Goal: Task Accomplishment & Management: Use online tool/utility

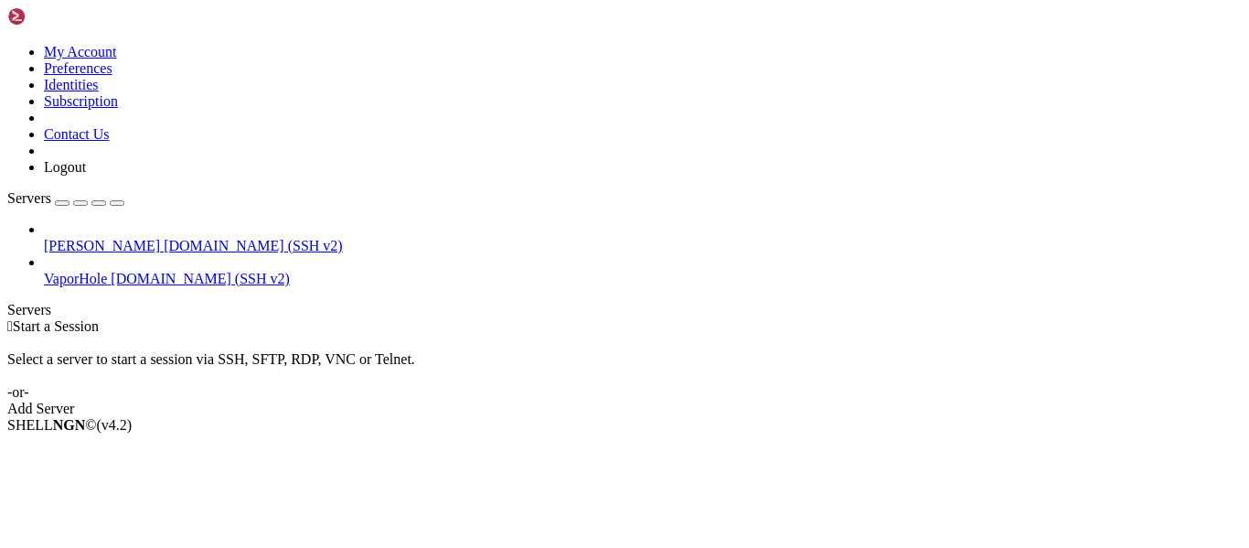
click at [62, 203] on div "button" at bounding box center [62, 203] width 0 height 0
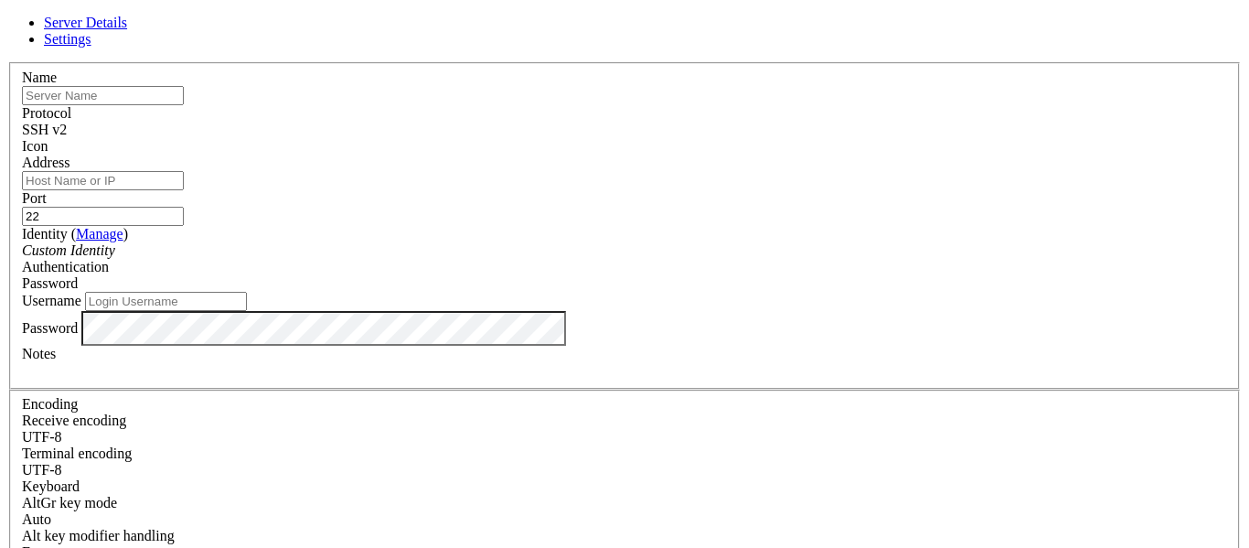
click at [184, 207] on input "22" at bounding box center [103, 216] width 162 height 19
paste input "39697"
type input "39697"
click at [184, 188] on input "Address" at bounding box center [103, 180] width 162 height 19
paste input "[DOMAIN_NAME]"
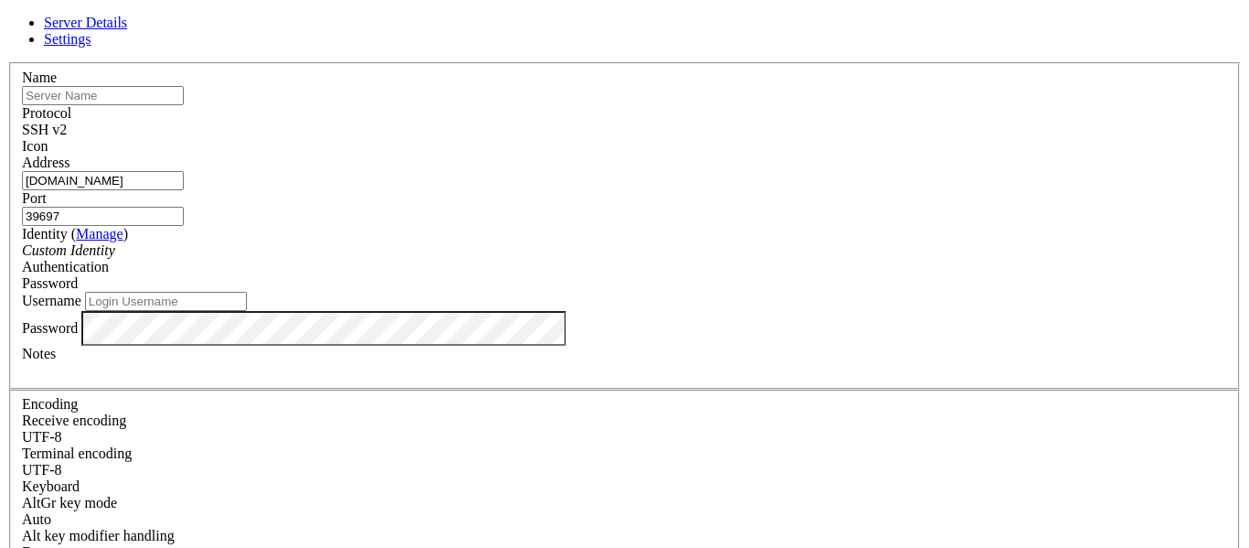
type input "[DOMAIN_NAME]"
click at [184, 105] on input "text" at bounding box center [103, 95] width 162 height 19
type input "adfasfsa"
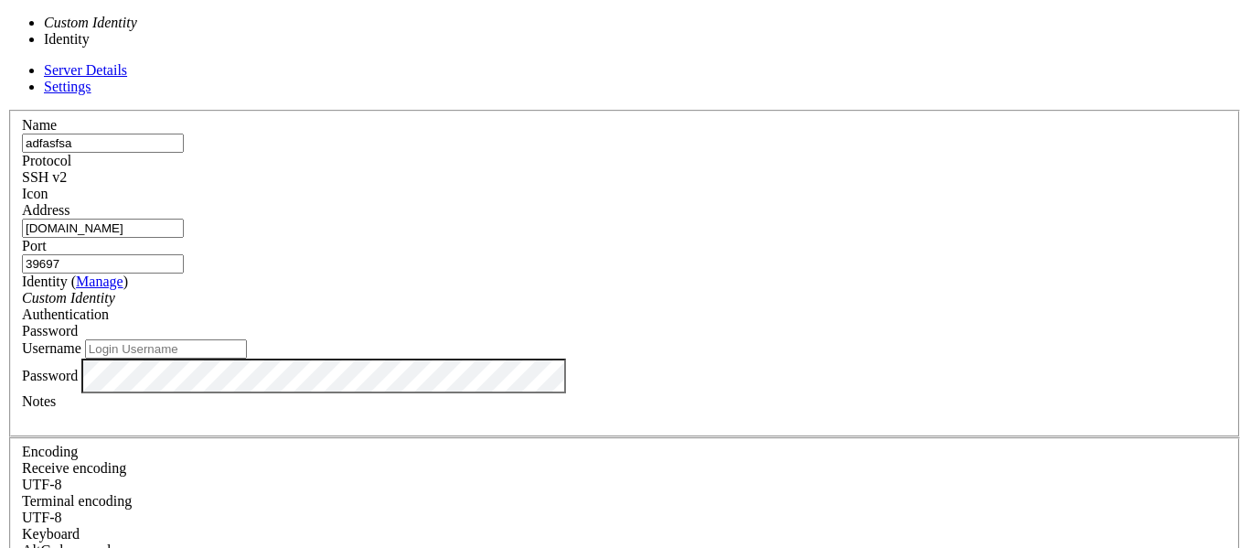
click at [478, 290] on div "Custom Identity" at bounding box center [625, 298] width 1206 height 16
click at [115, 290] on icon "Custom Identity" at bounding box center [68, 298] width 93 height 16
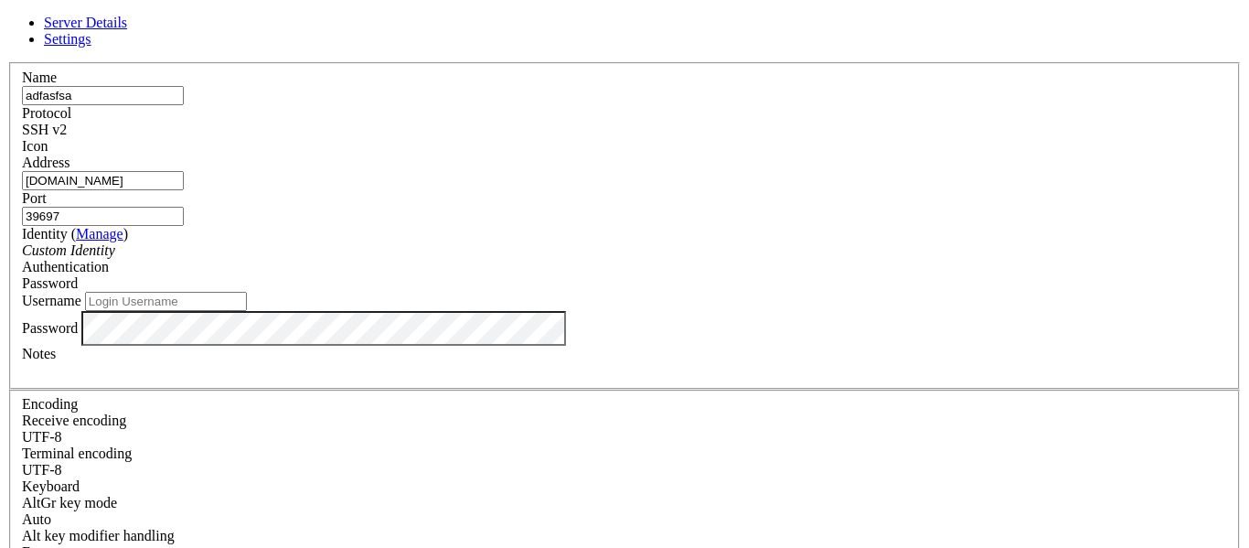
click at [464, 311] on div "Username" at bounding box center [625, 301] width 1206 height 19
click at [247, 311] on input "Username" at bounding box center [166, 301] width 162 height 19
type input "pi"
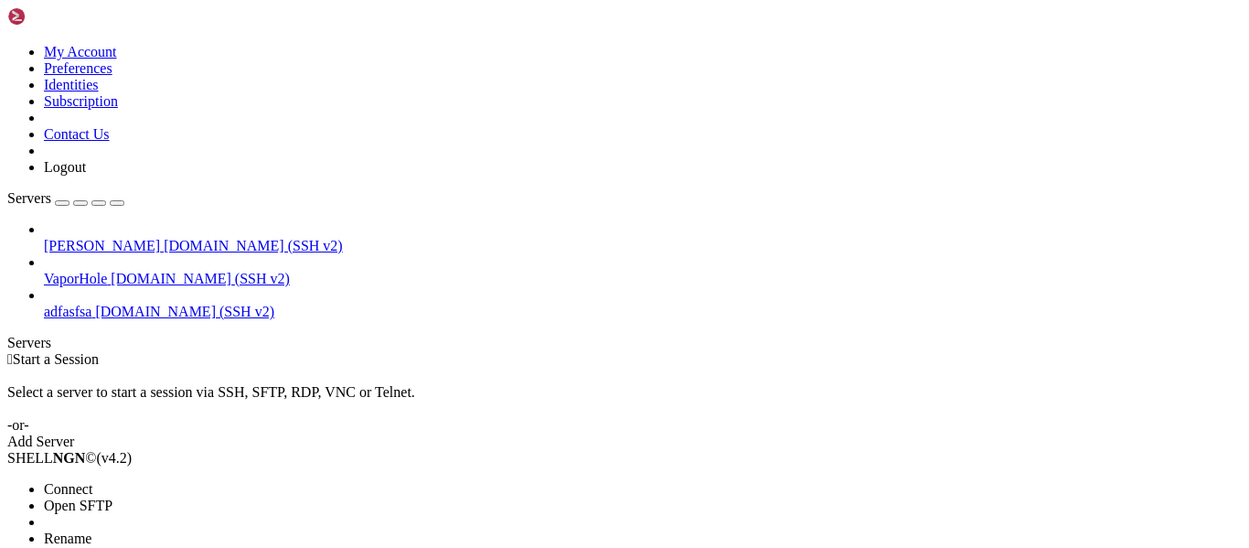
click at [92, 481] on span "Connect" at bounding box center [68, 489] width 48 height 16
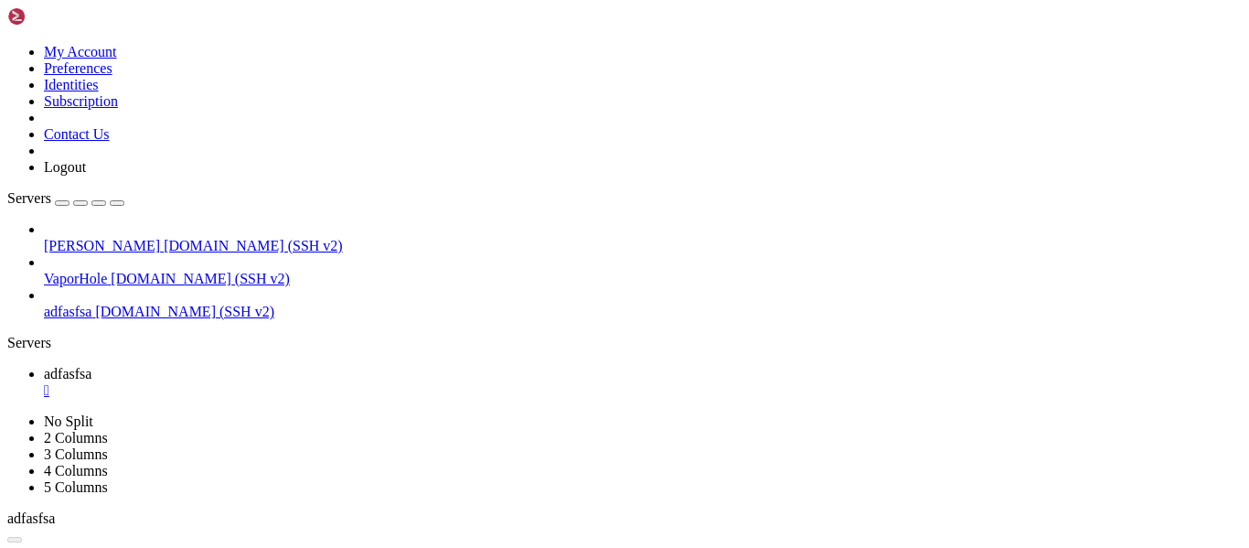
scroll to position [0, 0]
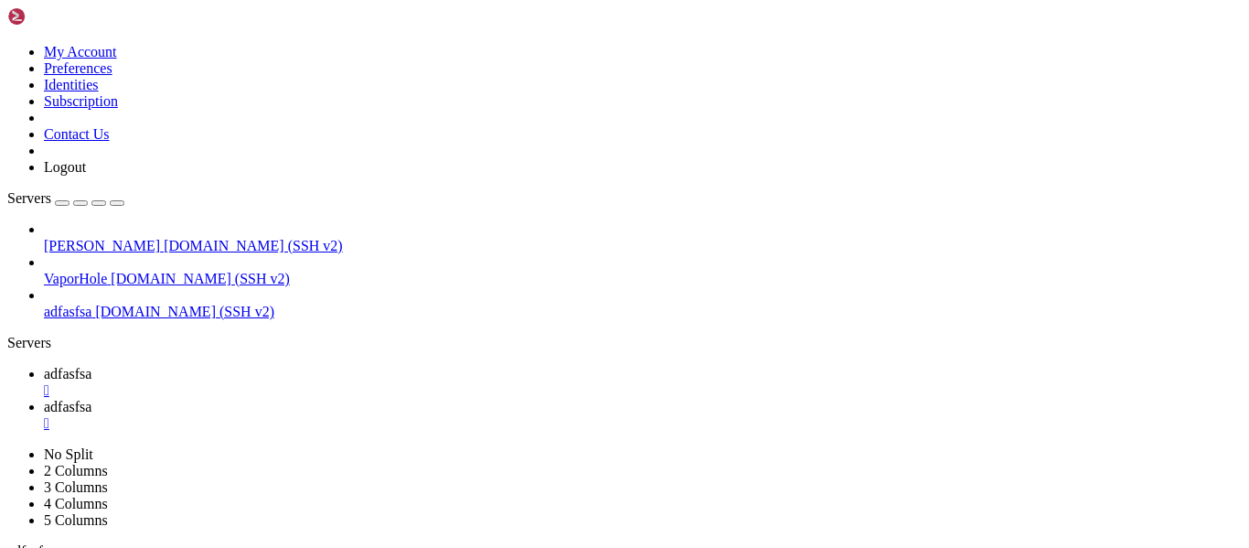
drag, startPoint x: 1150, startPoint y: 102, endPoint x: 962, endPoint y: 210, distance: 216.8
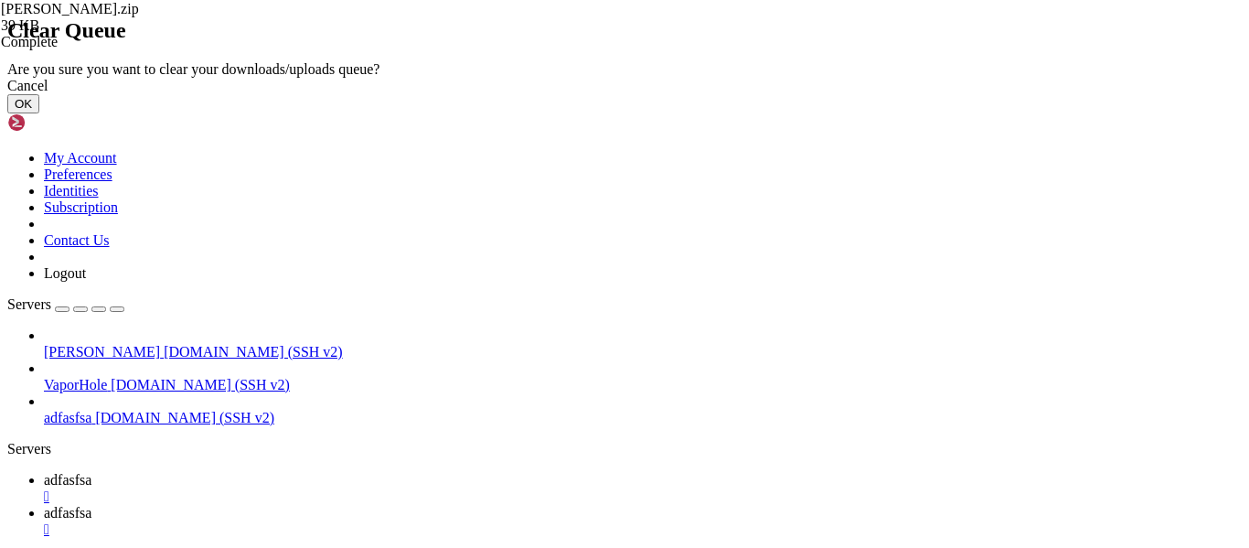
click at [39, 113] on button "OK" at bounding box center [23, 103] width 32 height 19
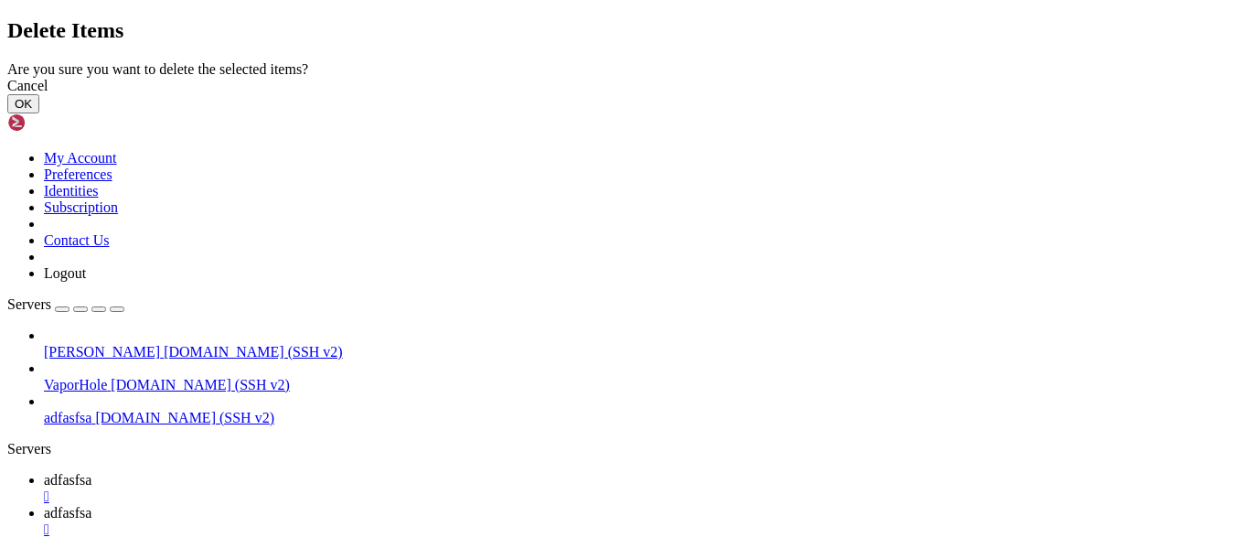
click at [39, 113] on button "OK" at bounding box center [23, 103] width 32 height 19
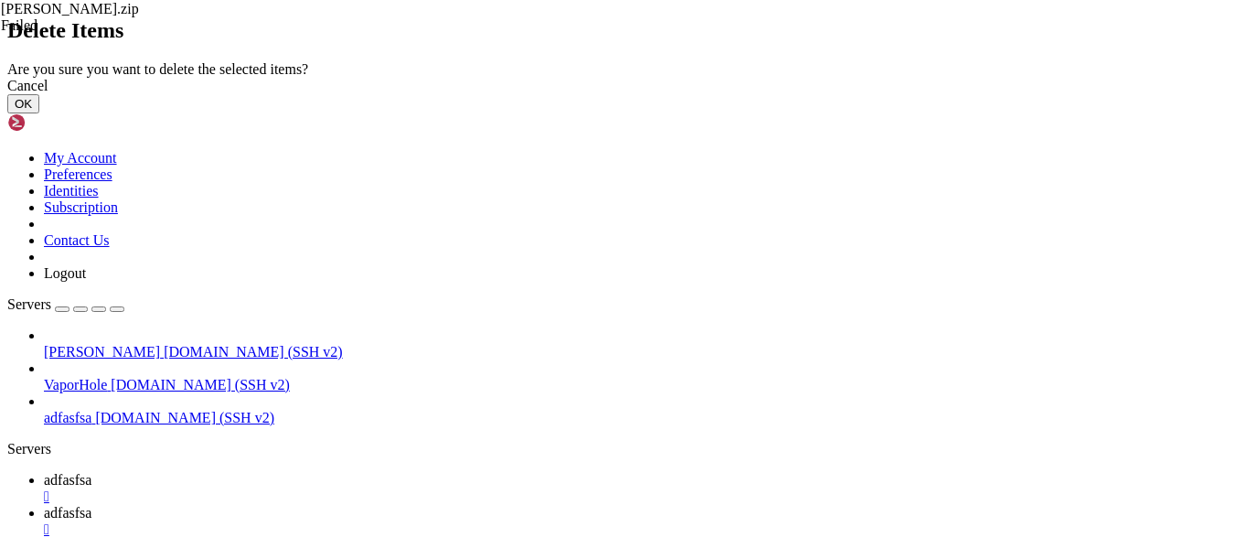
click at [39, 113] on button "OK" at bounding box center [23, 103] width 32 height 19
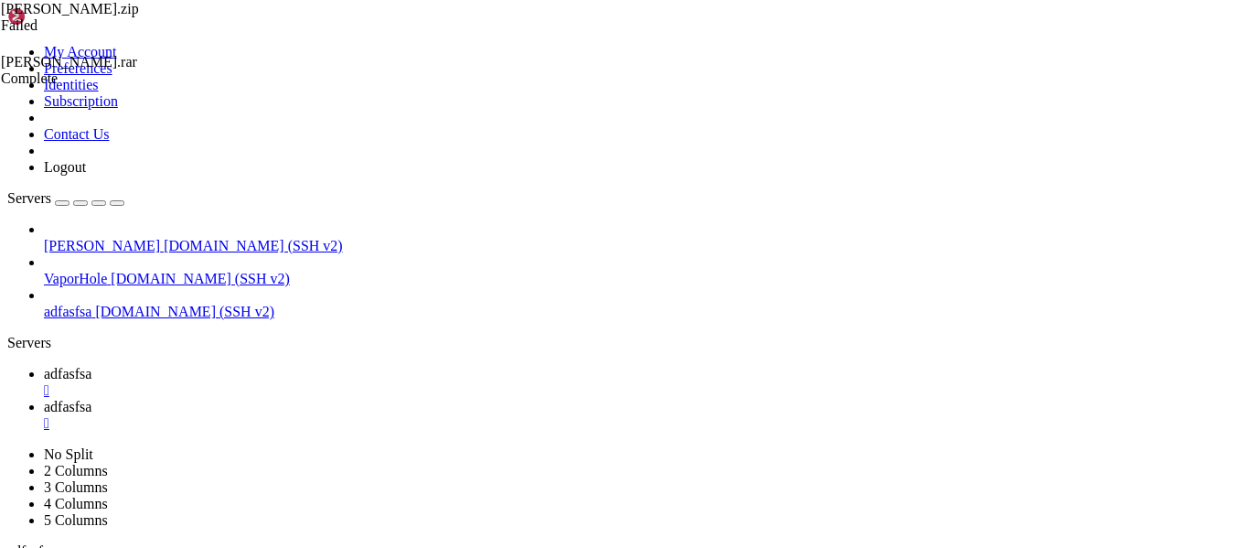
click at [1222, 335] on div "[PERSON_NAME].zip Failed Heian Sales.rar Complete" at bounding box center [624, 274] width 1249 height 548
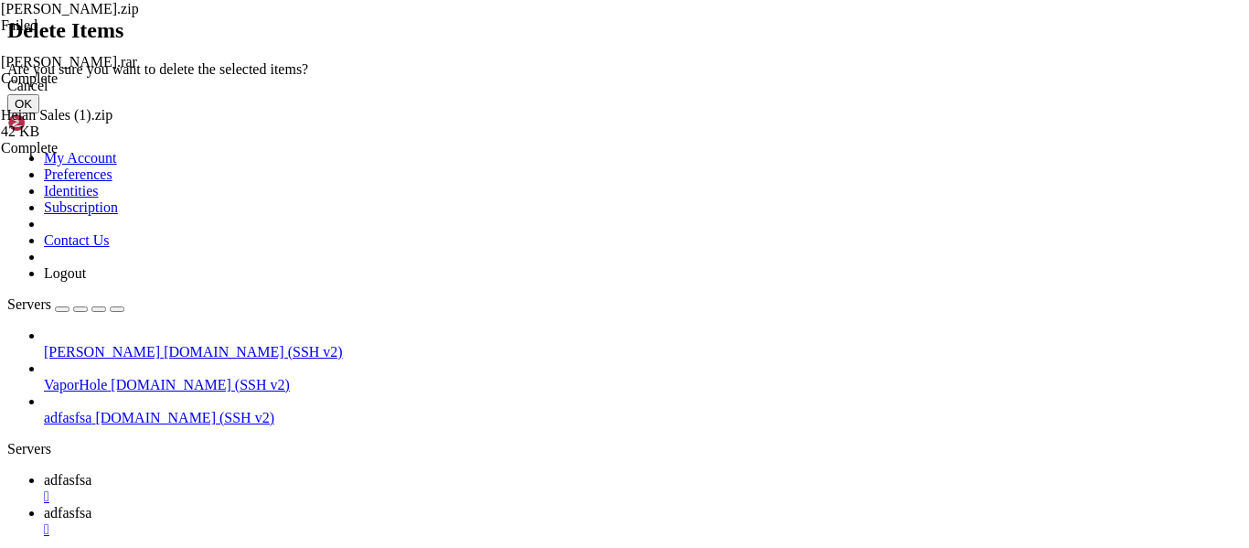
click at [39, 113] on button "OK" at bounding box center [23, 103] width 32 height 19
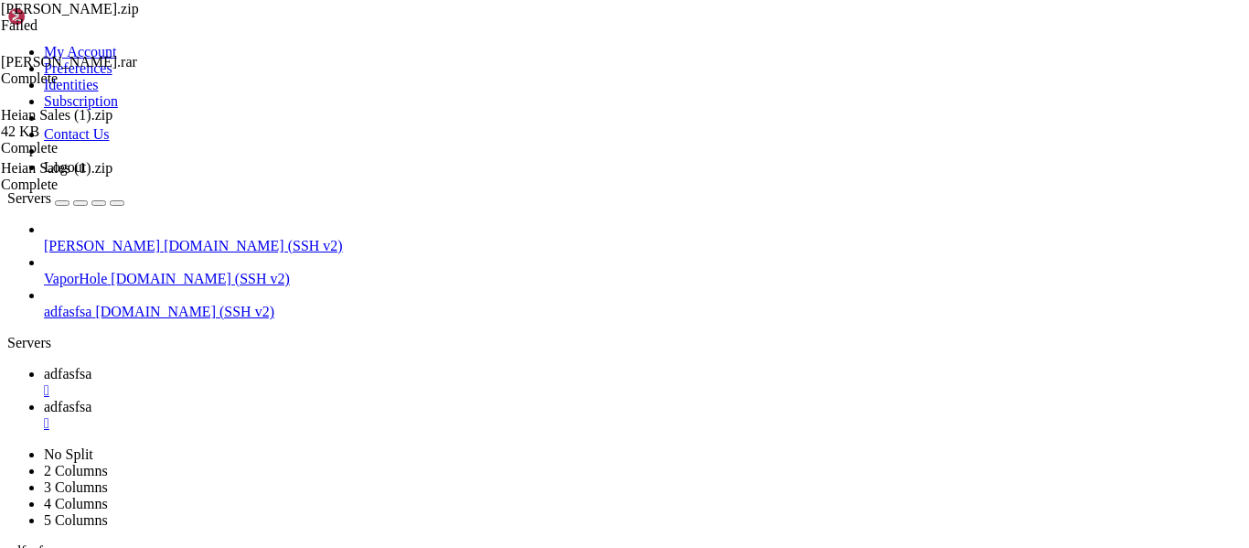
click at [286, 366] on link "adfasfsa " at bounding box center [643, 382] width 1198 height 33
click at [321, 382] on div "" at bounding box center [643, 390] width 1198 height 16
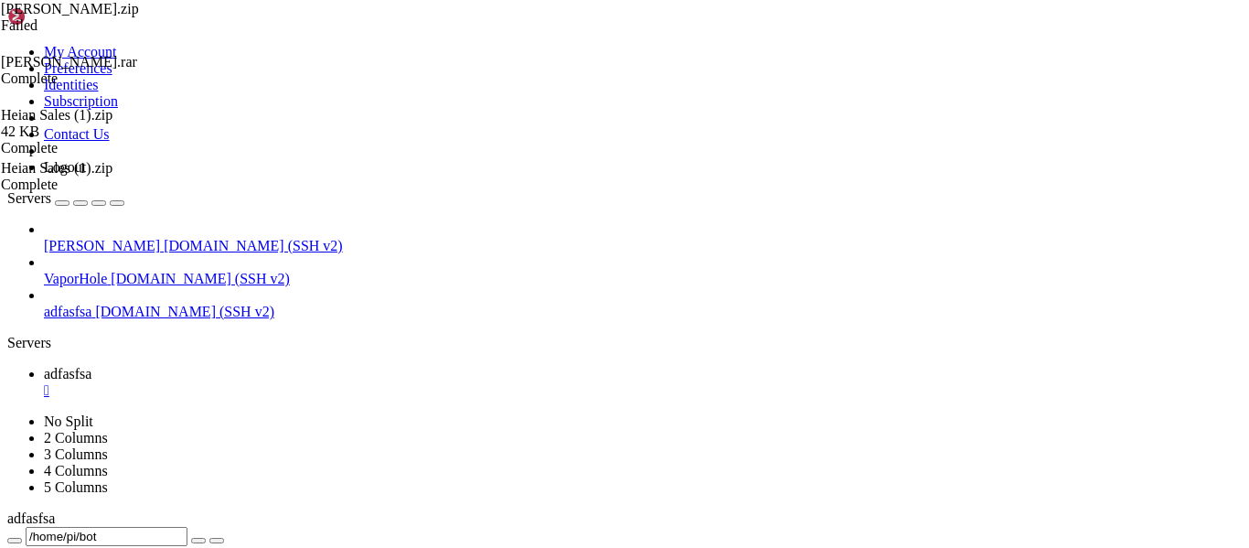
type input "/home/pi/bot/lojinha"
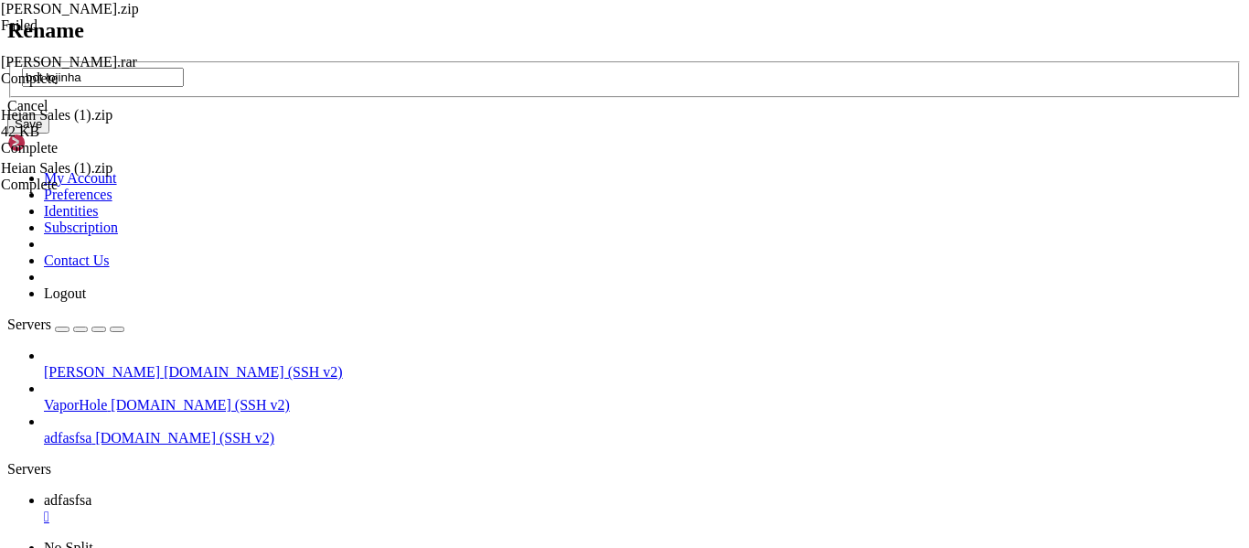
type input "bot lojinha"
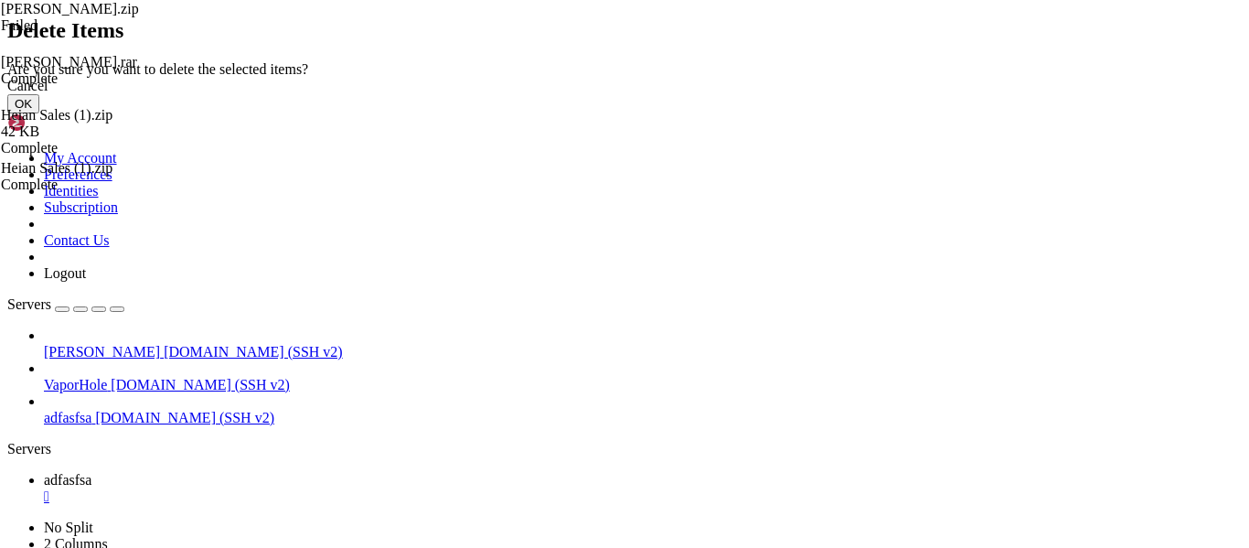
click at [39, 113] on button "OK" at bounding box center [23, 103] width 32 height 19
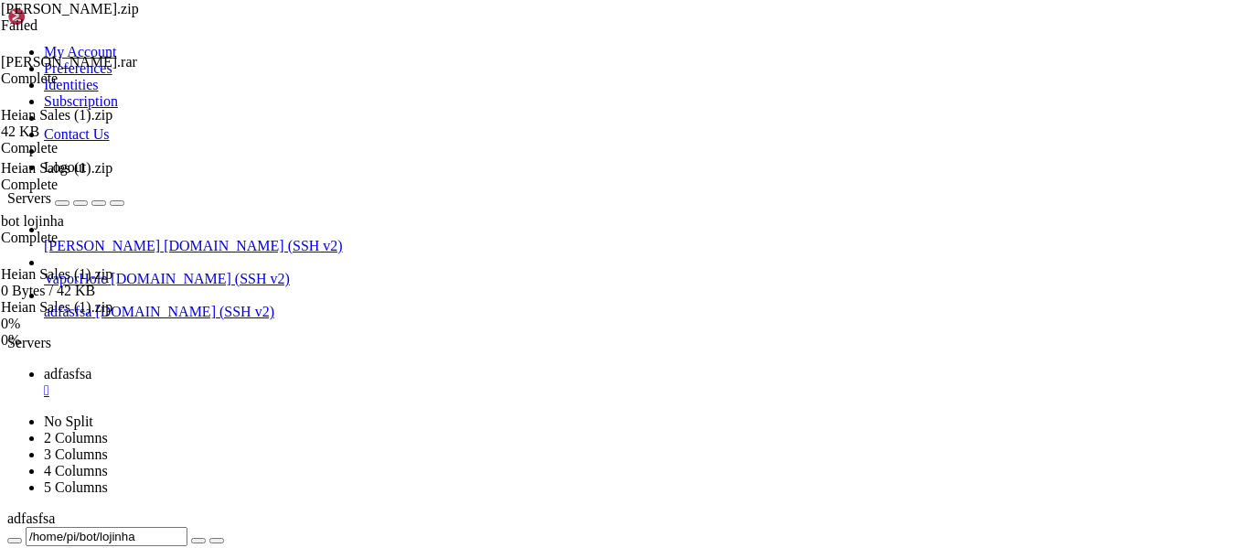
click at [198, 541] on div "submit" at bounding box center [198, 541] width 0 height 0
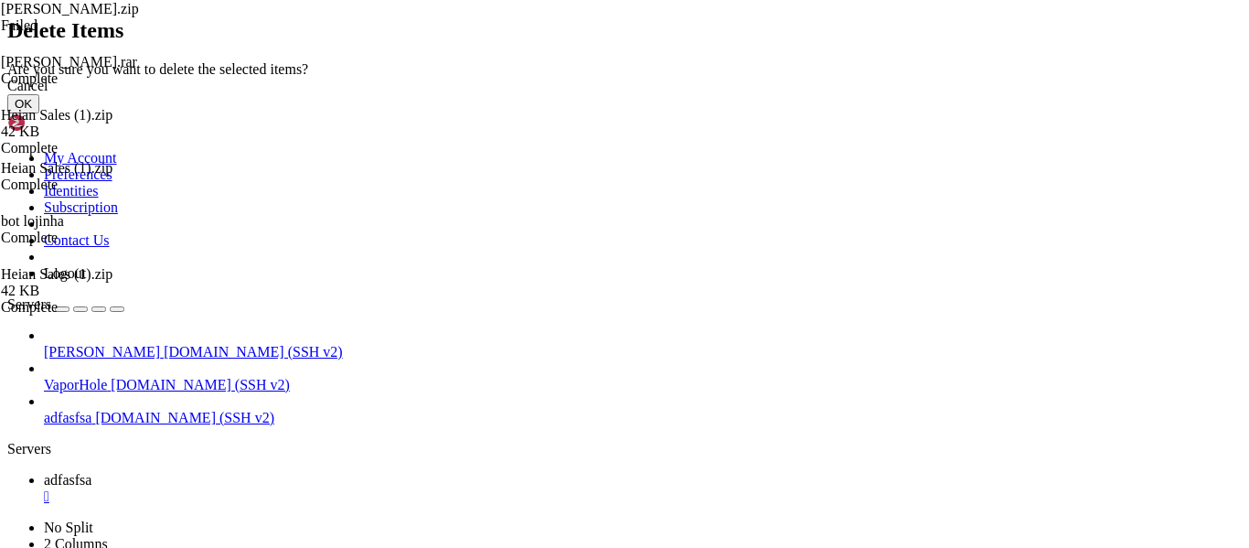
click at [39, 113] on button "OK" at bounding box center [23, 103] width 32 height 19
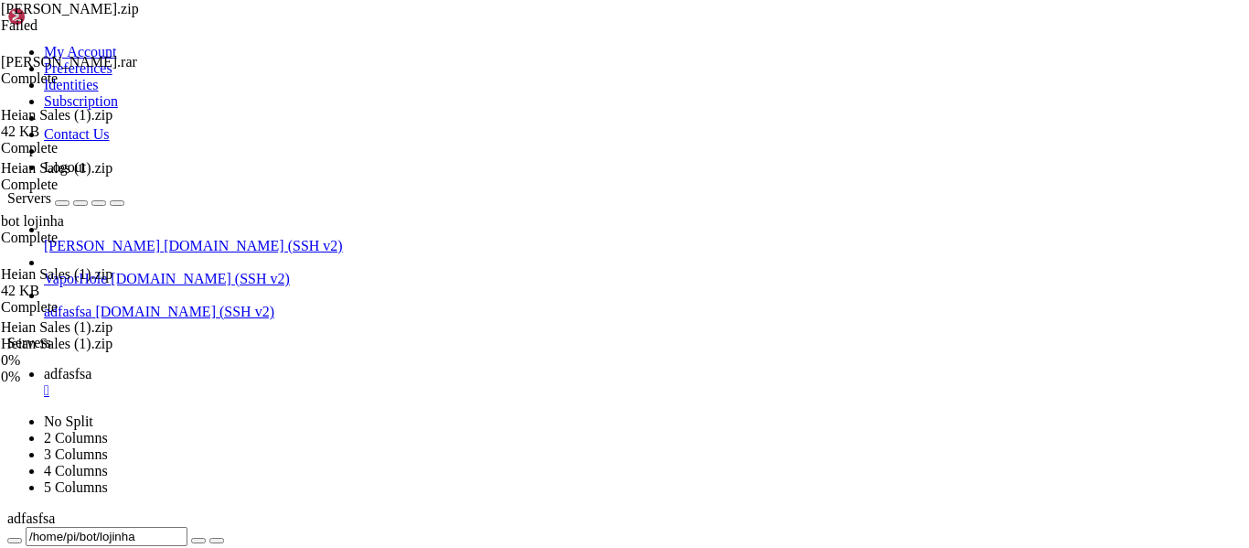
type input "/home/pi/bot"
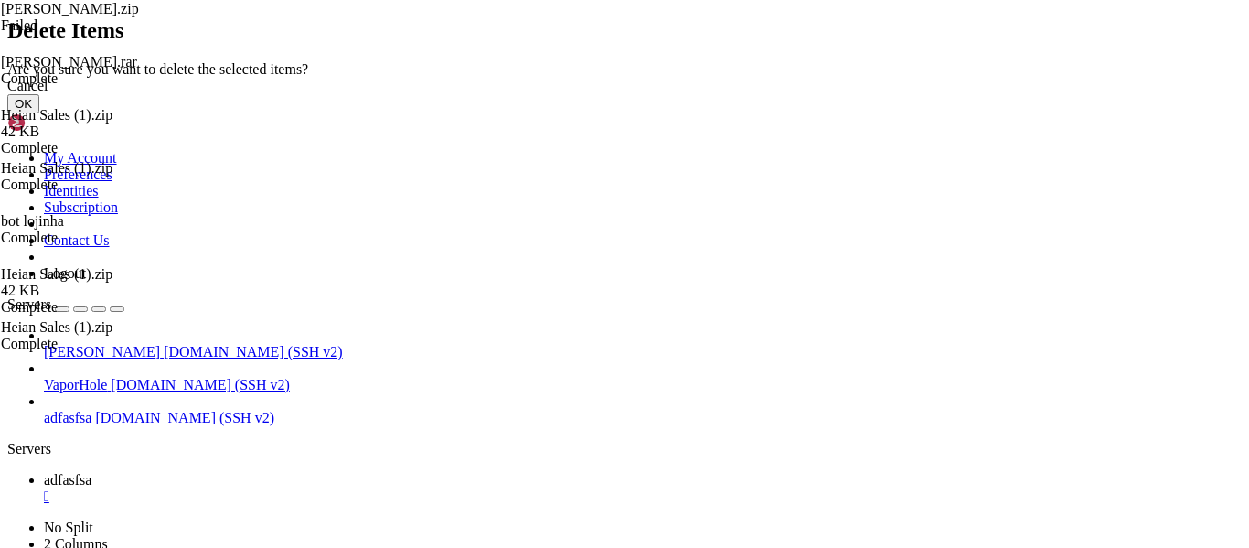
click at [39, 113] on button "OK" at bounding box center [23, 103] width 32 height 19
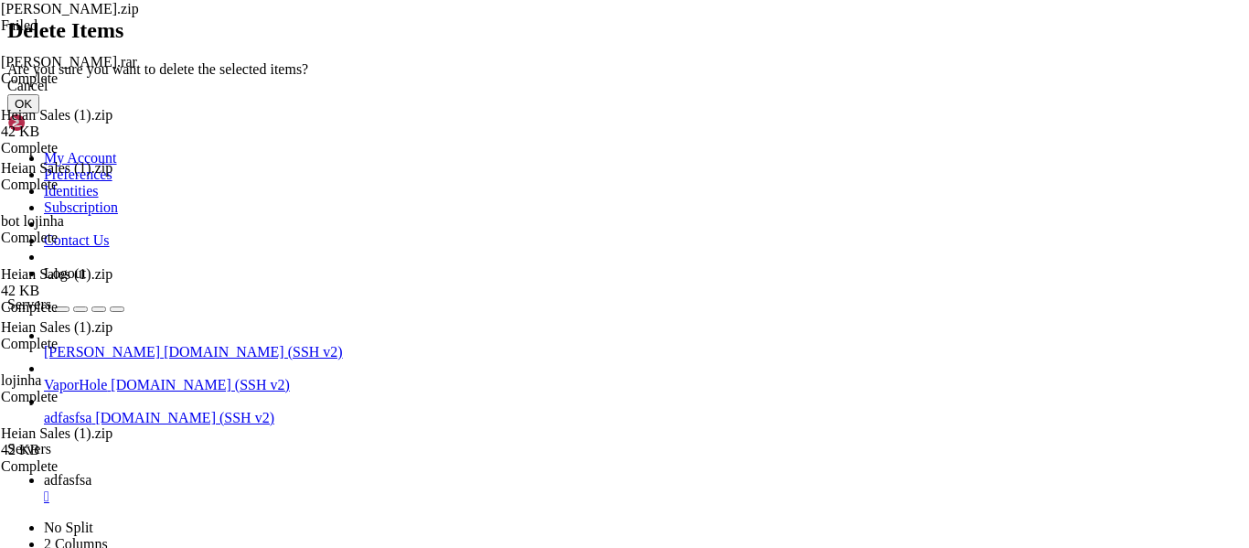
click at [39, 113] on button "OK" at bounding box center [23, 103] width 32 height 19
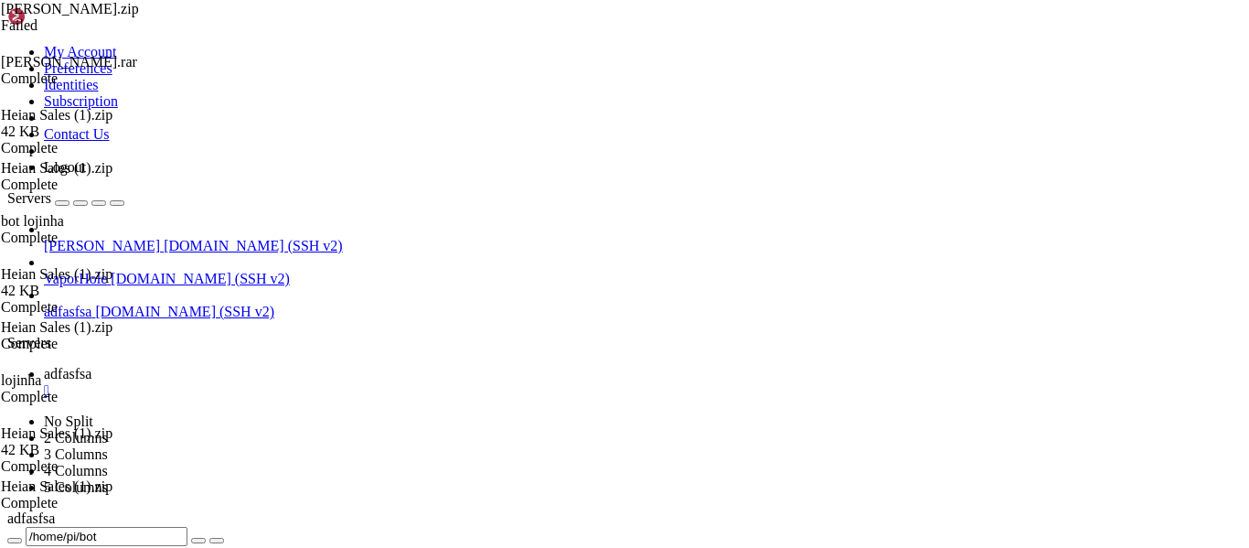
click at [198, 541] on div "submit" at bounding box center [198, 541] width 0 height 0
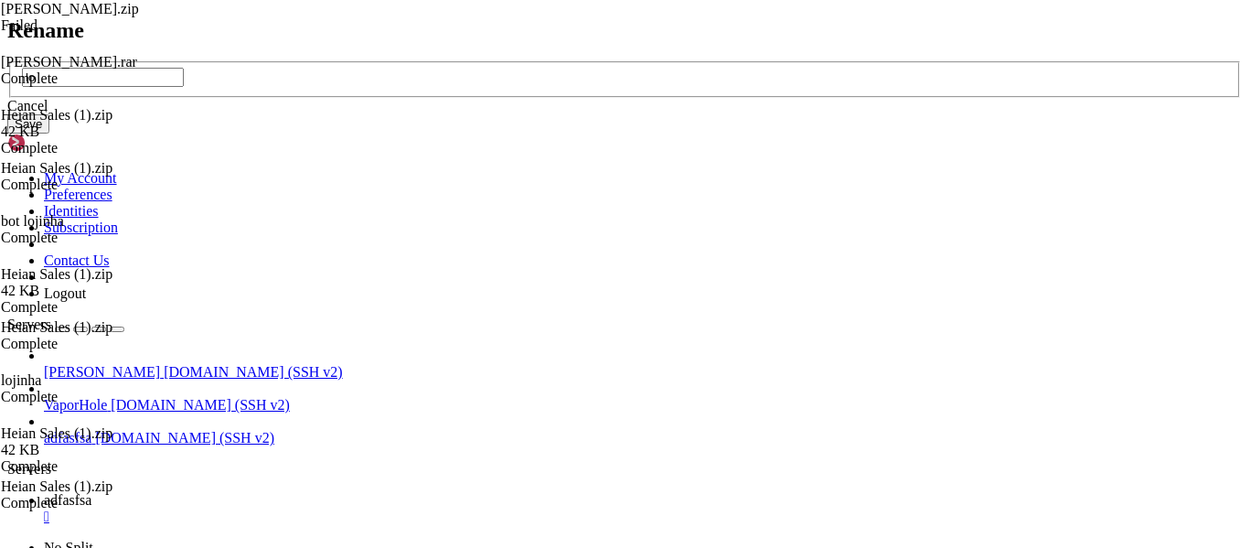
type input "l"
type input "bot-lj"
click at [49, 134] on button "Save" at bounding box center [28, 123] width 42 height 19
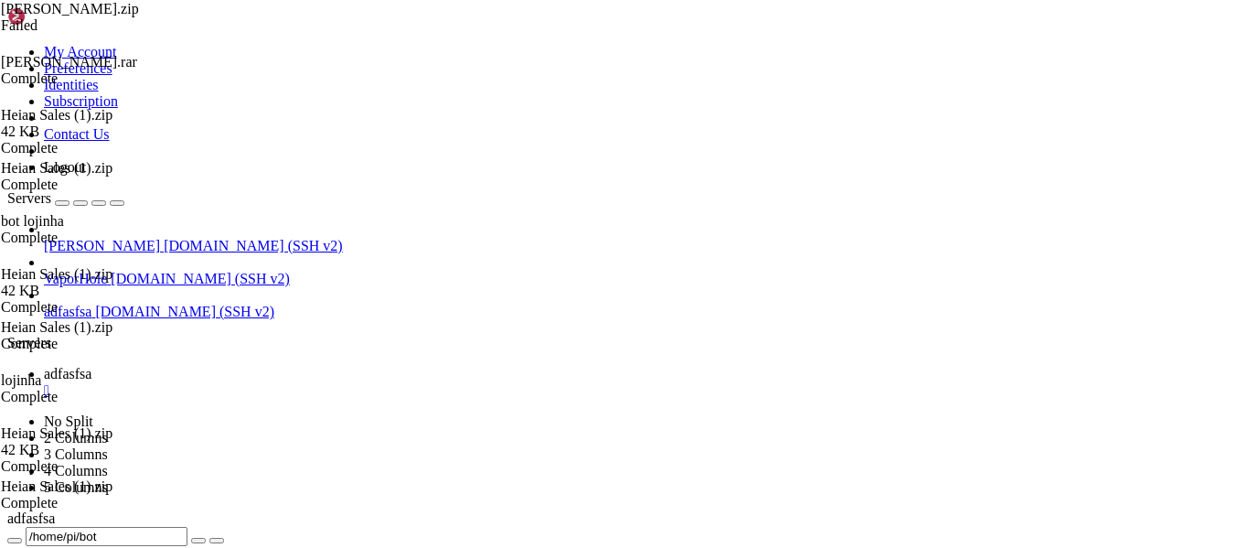
click at [198, 541] on div "submit" at bounding box center [198, 541] width 0 height 0
type input "/home/pi/bot/bot-lj"
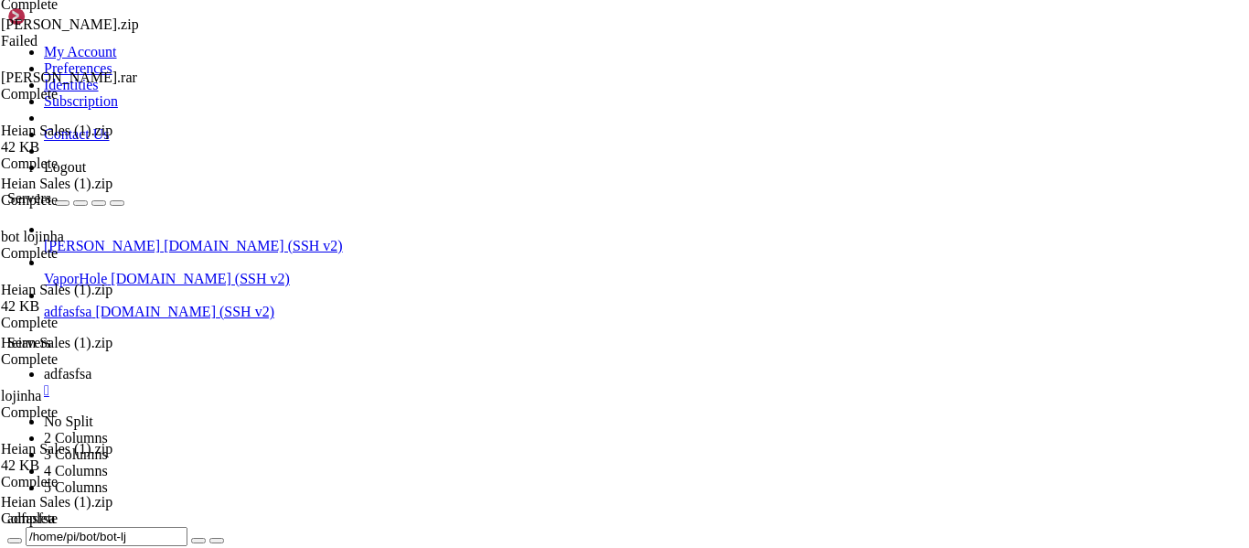
scroll to position [2030, 0]
drag, startPoint x: 722, startPoint y: 520, endPoint x: 350, endPoint y: 506, distance: 371.6
paste textarea "MTEwNDk3ODQ0NzA0MzkzNjI1Nw.GXrjpY.uef6gnwpZEPbufE6_aHTU8ynwumtWzKTn2LqWg"
type textarea "[DOMAIN_NAME]("MTEwNDk3ODQ0NzA0MzkzNjI1Nw.GXrjpY.uef6gnwpZEPbufE6_aHTU8ynwumtWz…"
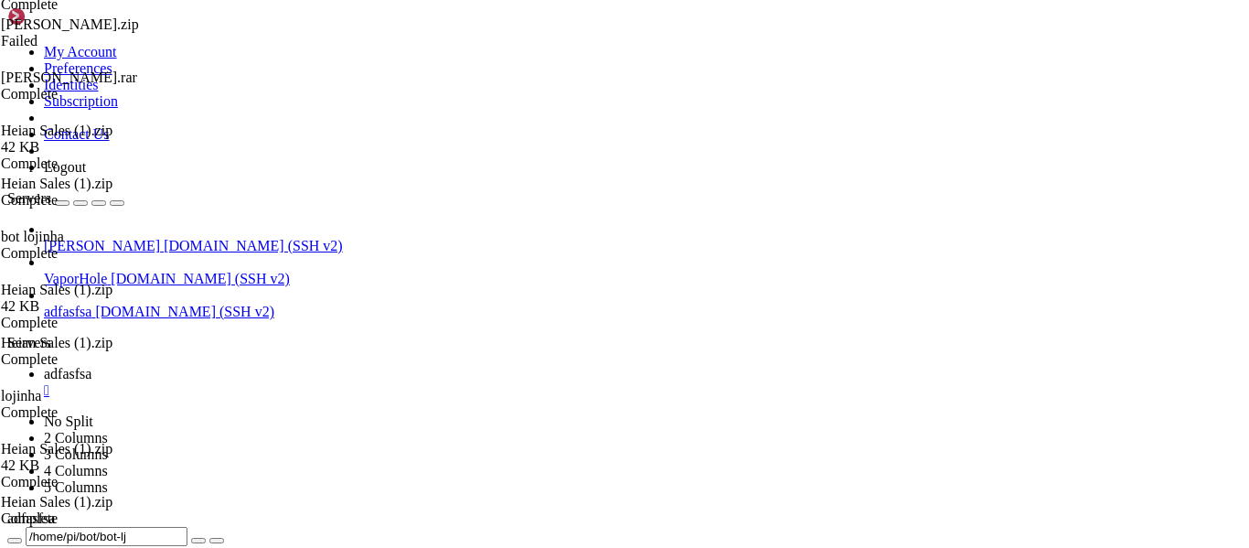
drag, startPoint x: 349, startPoint y: 115, endPoint x: 268, endPoint y: 112, distance: 81.5
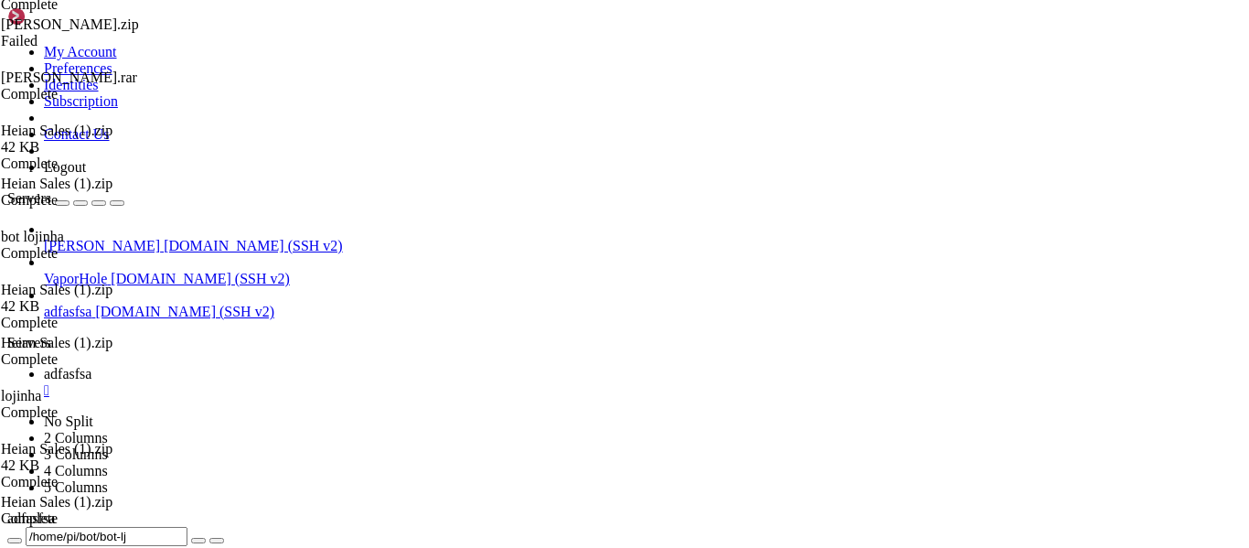
type textarea "python main.py"
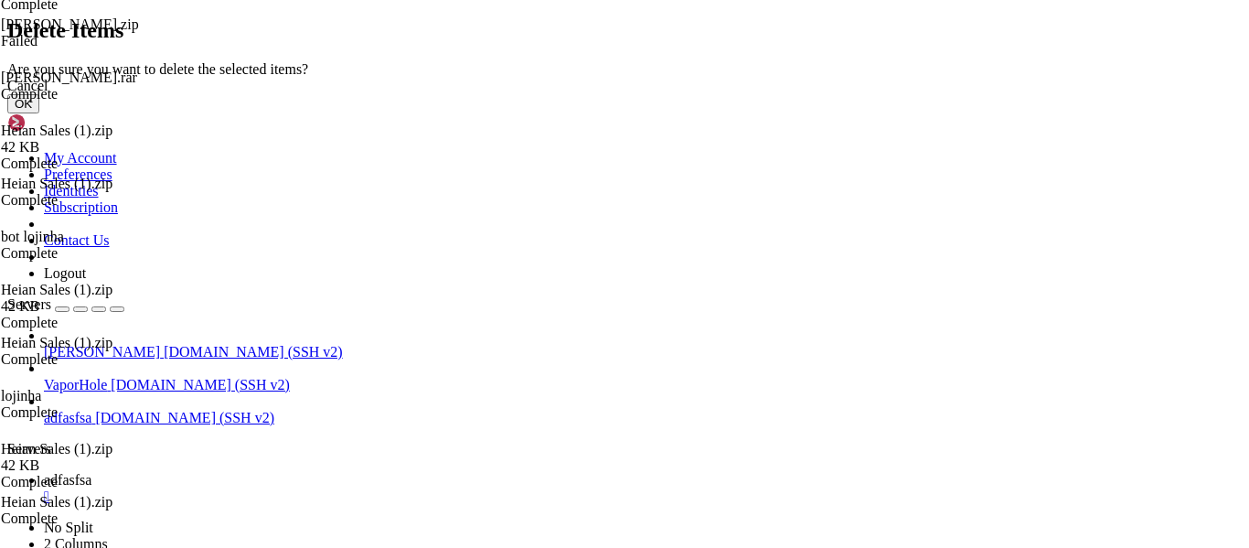
click at [39, 113] on button "OK" at bounding box center [23, 103] width 32 height 19
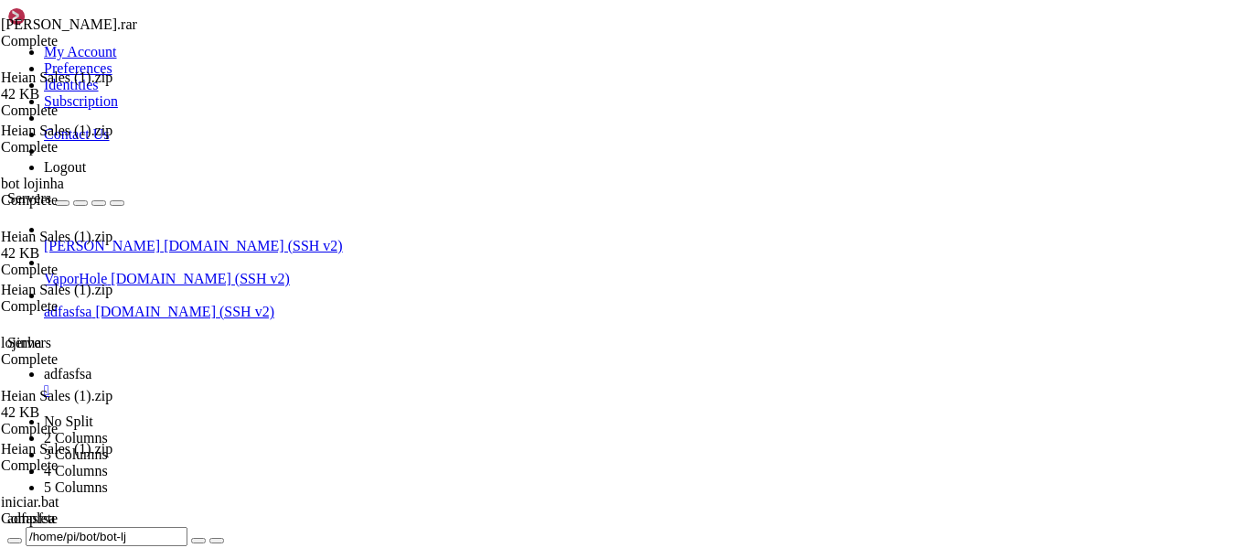
scroll to position [0, 0]
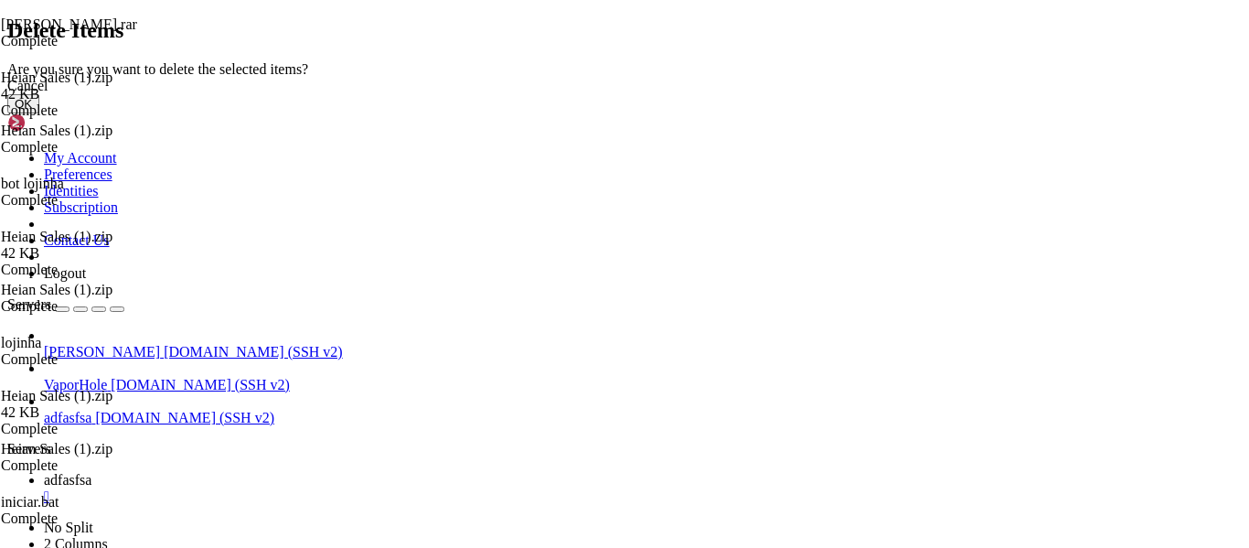
click at [39, 113] on button "OK" at bounding box center [23, 103] width 32 height 19
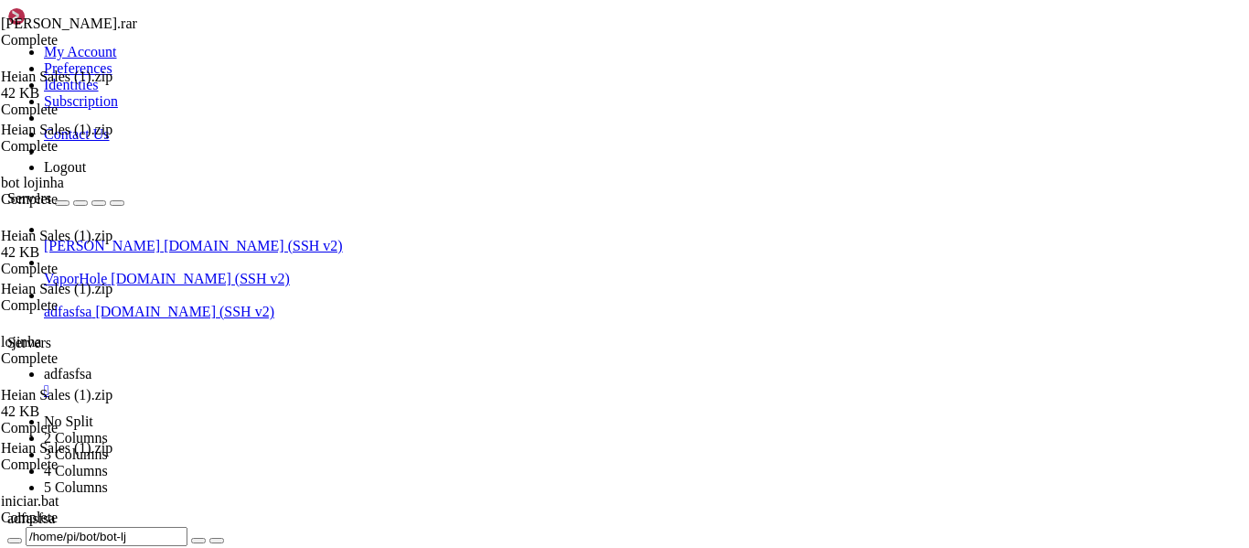
scroll to position [47, 0]
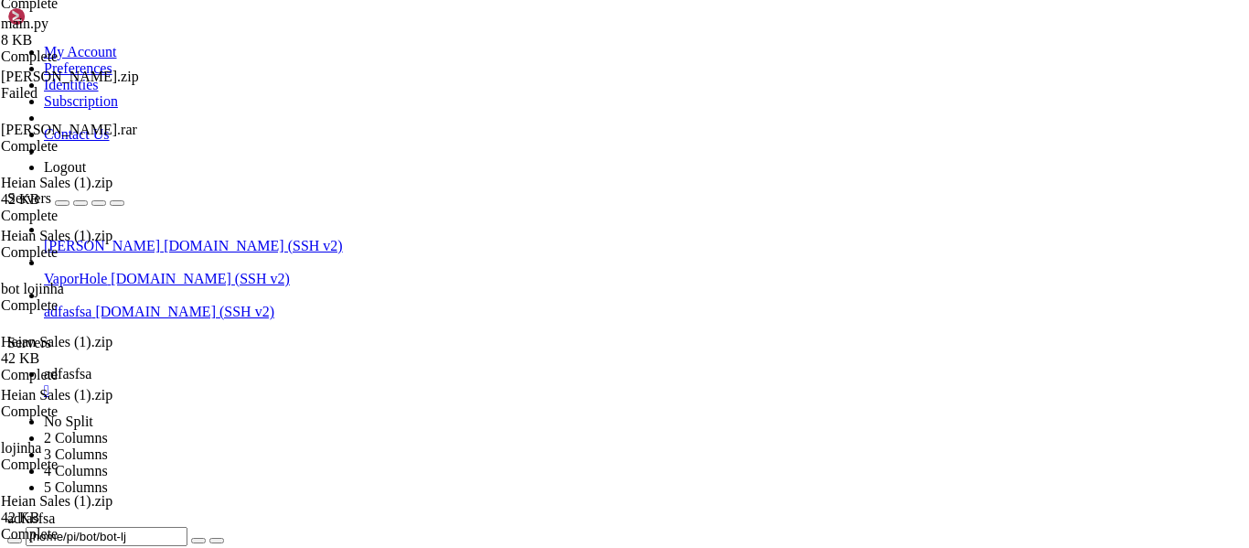
drag, startPoint x: 381, startPoint y: 214, endPoint x: 269, endPoint y: 88, distance: 168.5
type textarea "import discord from discord.ext import commands, tasks"
